Goal: Navigation & Orientation: Find specific page/section

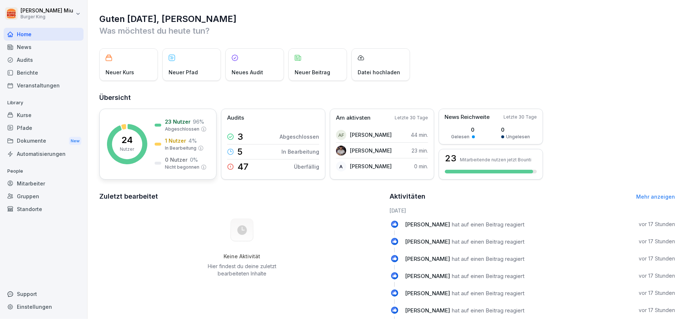
click at [185, 139] on div "1 Nutzer 4 %" at bounding box center [181, 141] width 32 height 8
click at [38, 46] on div "News" at bounding box center [44, 47] width 80 height 13
